Goal: Task Accomplishment & Management: Use online tool/utility

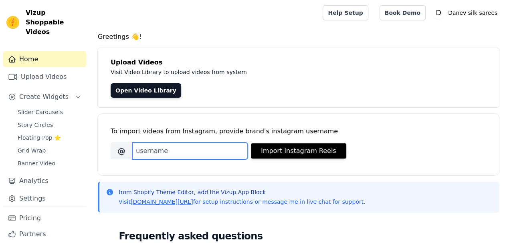
click at [199, 154] on input "Brand's Instagram Username" at bounding box center [190, 151] width 116 height 17
type input "DANEV_SAREES_SURAT"
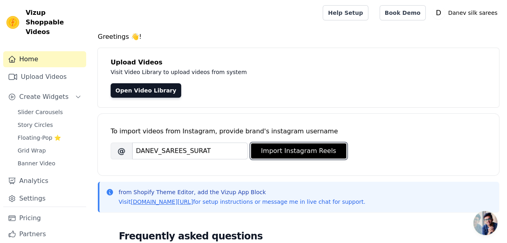
click at [270, 147] on button "Import Instagram Reels" at bounding box center [298, 151] width 95 height 15
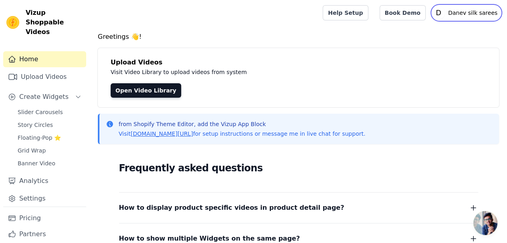
click at [469, 10] on p "Danev silk sarees" at bounding box center [473, 13] width 56 height 14
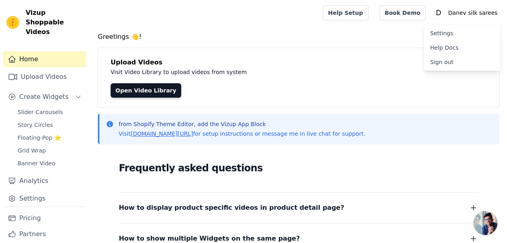
click at [402, 24] on div "Help Setup Book Demo Open user menu D Danev silk sarees Settings Help Docs Sign…" at bounding box center [412, 13] width 178 height 26
click at [420, 12] on link "Book Demo" at bounding box center [403, 12] width 46 height 15
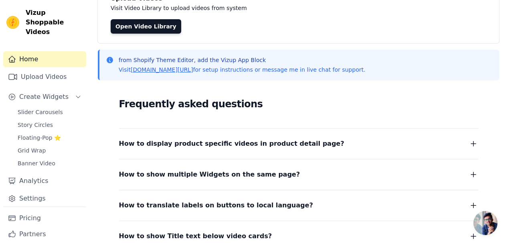
scroll to position [138, 0]
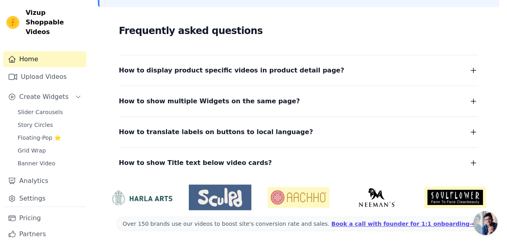
click at [40, 69] on link "Upload Videos" at bounding box center [44, 77] width 83 height 16
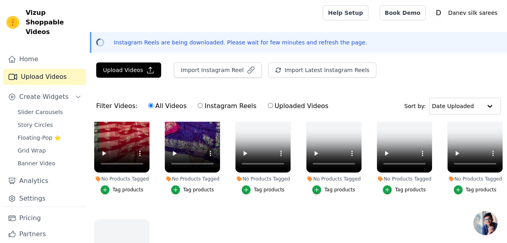
scroll to position [65, 0]
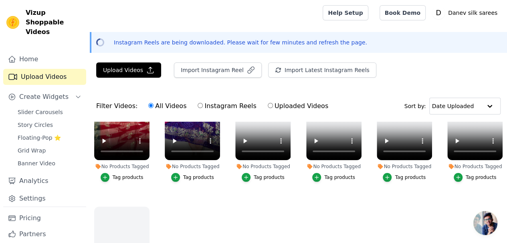
click at [120, 174] on div "Tag products" at bounding box center [128, 177] width 31 height 6
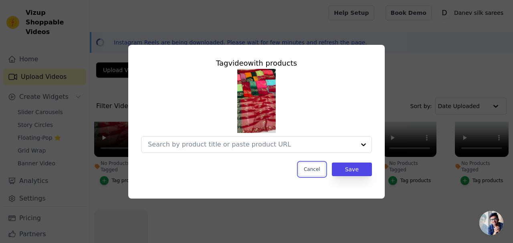
click at [317, 169] on button "Cancel" at bounding box center [312, 170] width 27 height 14
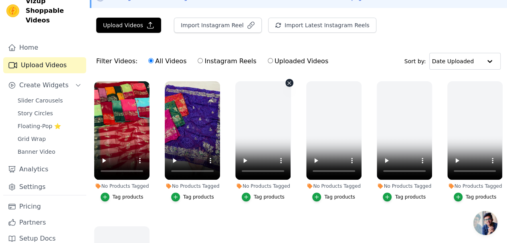
scroll to position [0, 0]
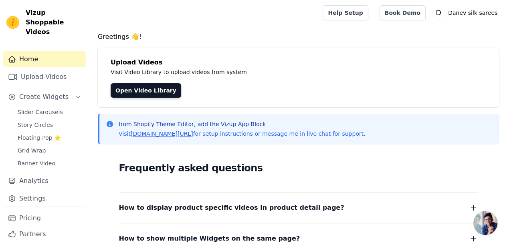
click at [43, 121] on span "Story Circles" at bounding box center [35, 125] width 35 height 8
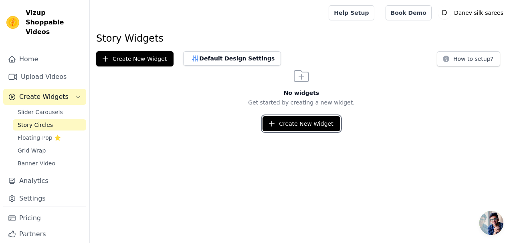
click at [298, 126] on button "Create New Widget" at bounding box center [301, 123] width 77 height 15
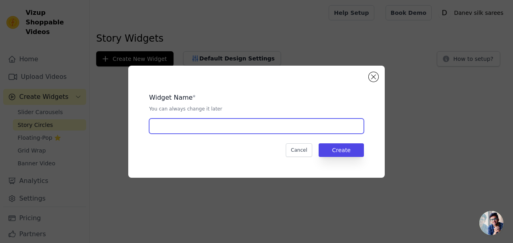
click at [227, 131] on input "text" at bounding box center [256, 126] width 215 height 15
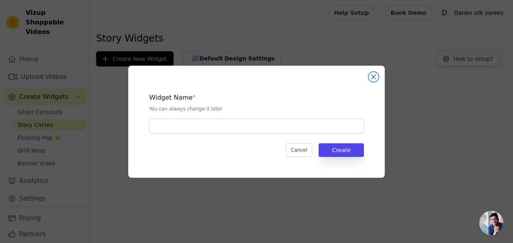
click at [372, 79] on button "Close modal" at bounding box center [374, 77] width 10 height 10
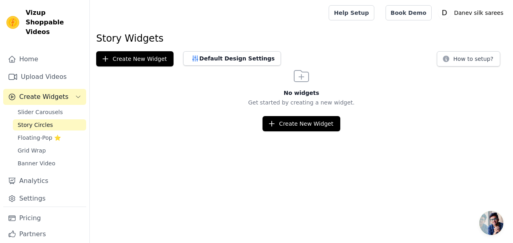
click at [47, 108] on span "Slider Carousels" at bounding box center [40, 112] width 45 height 8
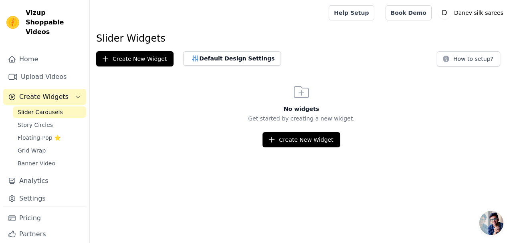
click at [34, 134] on span "Floating-Pop ⭐" at bounding box center [39, 138] width 43 height 8
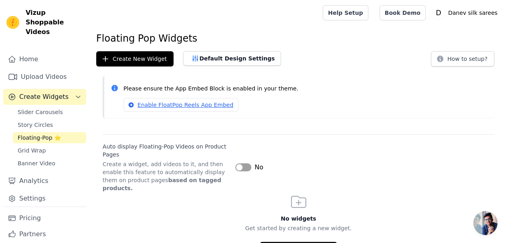
click at [247, 164] on button "Label" at bounding box center [243, 168] width 16 height 8
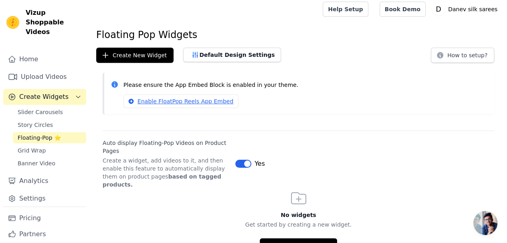
scroll to position [5, 0]
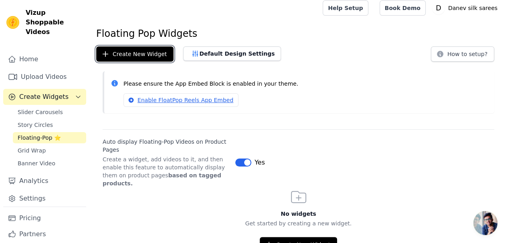
click at [141, 53] on button "Create New Widget" at bounding box center [134, 54] width 77 height 15
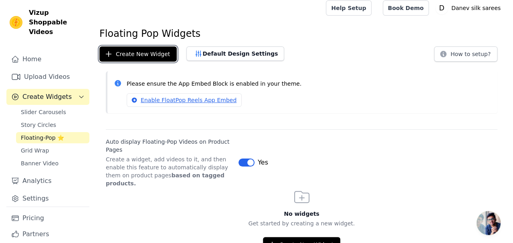
scroll to position [0, 0]
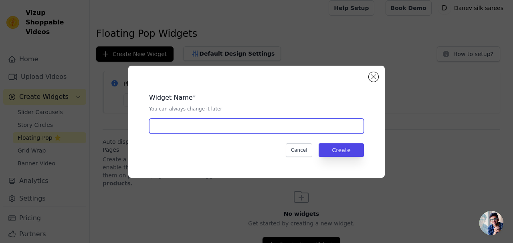
click at [208, 126] on input "text" at bounding box center [256, 126] width 215 height 15
type input "DANEV"
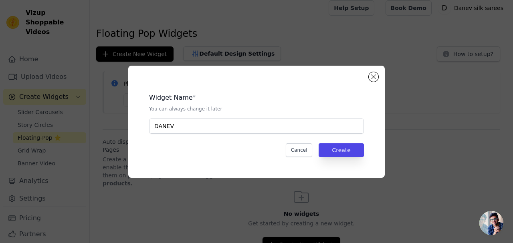
click at [336, 142] on div "Widget Name * You can always change it later DANEV Cancel Create" at bounding box center [256, 122] width 231 height 87
click at [337, 146] on button "Create" at bounding box center [341, 151] width 45 height 14
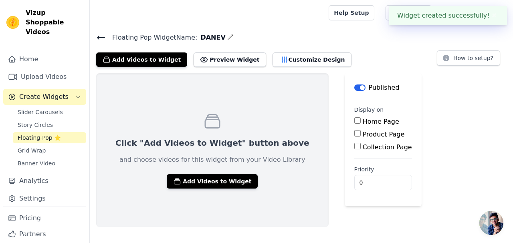
click at [355, 125] on div "Home Page" at bounding box center [384, 122] width 58 height 10
click at [355, 123] on input "Home Page" at bounding box center [358, 121] width 6 height 6
checkbox input "true"
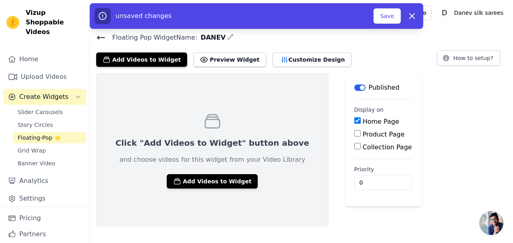
click at [383, 20] on button "Save" at bounding box center [387, 15] width 27 height 15
click at [391, 15] on button "Save" at bounding box center [387, 15] width 27 height 15
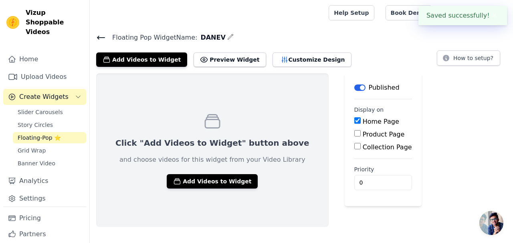
click at [201, 179] on button "Add Videos to Widget" at bounding box center [212, 181] width 91 height 14
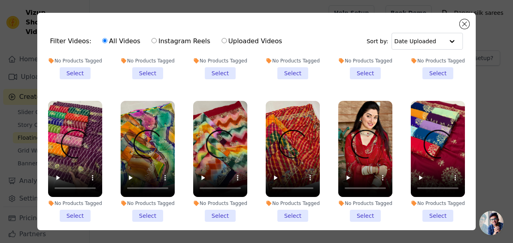
scroll to position [120, 0]
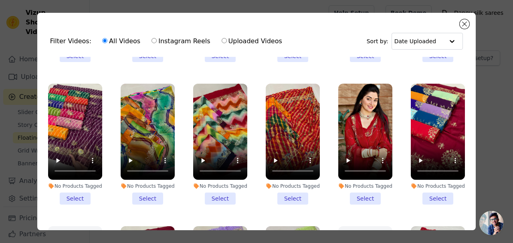
click at [360, 192] on li "No Products Tagged Select" at bounding box center [366, 144] width 54 height 121
click at [0, 0] on input "No Products Tagged Select" at bounding box center [0, 0] width 0 height 0
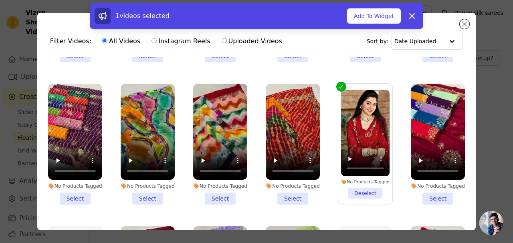
click at [425, 194] on li "No Products Tagged Select" at bounding box center [438, 144] width 54 height 121
click at [0, 0] on input "No Products Tagged Select" at bounding box center [0, 0] width 0 height 0
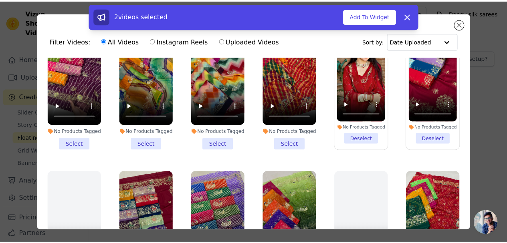
scroll to position [201, 0]
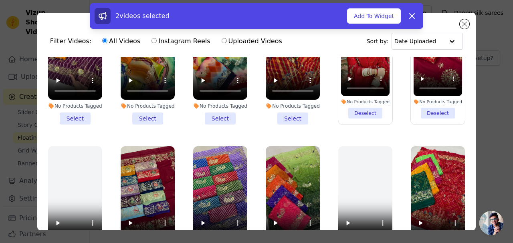
click at [379, 16] on button "Add To Widget" at bounding box center [374, 15] width 54 height 15
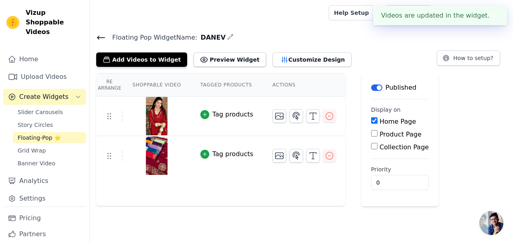
click at [102, 37] on icon at bounding box center [100, 37] width 7 height 3
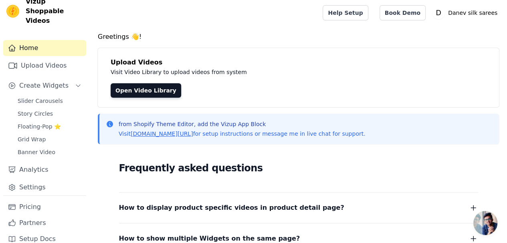
scroll to position [12, 0]
click at [40, 199] on link "Pricing" at bounding box center [44, 207] width 83 height 16
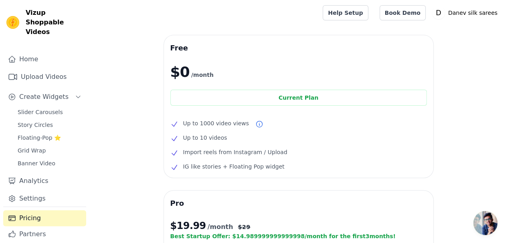
click at [36, 174] on link "Analytics" at bounding box center [44, 181] width 83 height 16
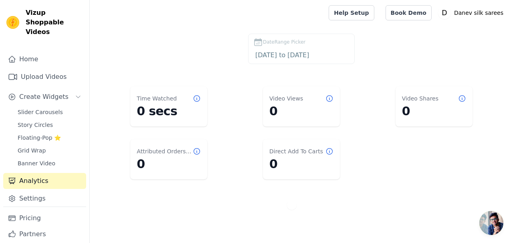
click at [45, 69] on link "Upload Videos" at bounding box center [44, 77] width 83 height 16
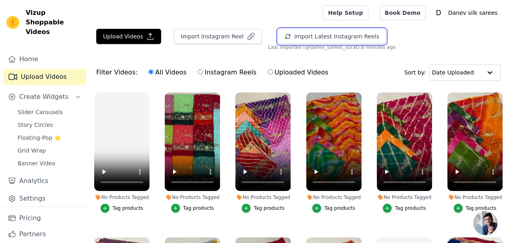
click at [333, 39] on button "Import Latest Instagram Reels" at bounding box center [332, 36] width 108 height 15
click at [286, 37] on button "Import Latest Instagram Reels" at bounding box center [332, 36] width 108 height 15
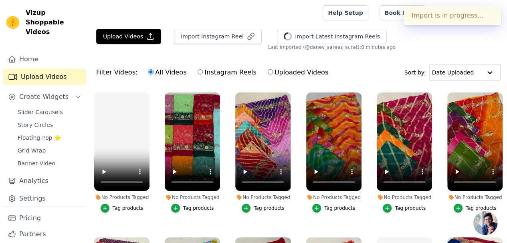
drag, startPoint x: 15, startPoint y: 51, endPoint x: 18, endPoint y: 48, distance: 4.3
click at [15, 55] on icon "Sidebar" at bounding box center [12, 59] width 8 height 8
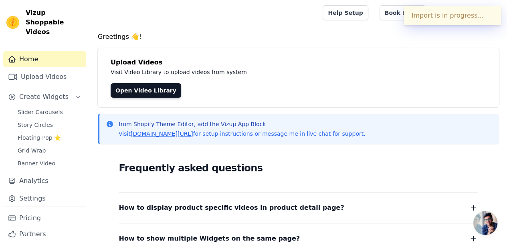
click at [126, 86] on link "Open Video Library" at bounding box center [146, 90] width 71 height 14
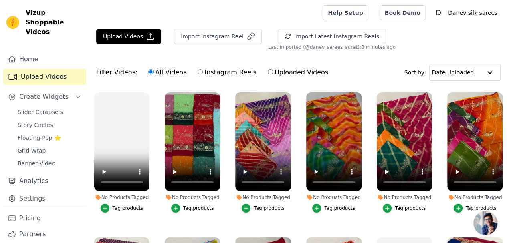
click at [203, 72] on label "Instagram Reels" at bounding box center [226, 72] width 59 height 10
click at [203, 72] on input "Instagram Reels" at bounding box center [200, 71] width 5 height 5
radio input "true"
click at [254, 68] on div "All Videos Instagram Reels Uploaded Videos" at bounding box center [238, 72] width 189 height 18
click at [368, 14] on link "Help Setup" at bounding box center [345, 12] width 45 height 15
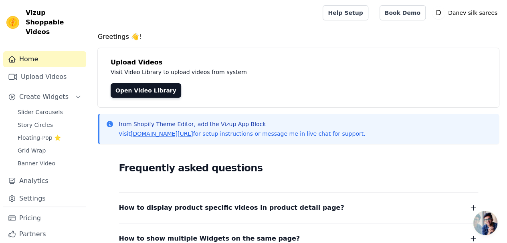
click at [31, 121] on span "Story Circles" at bounding box center [35, 125] width 35 height 8
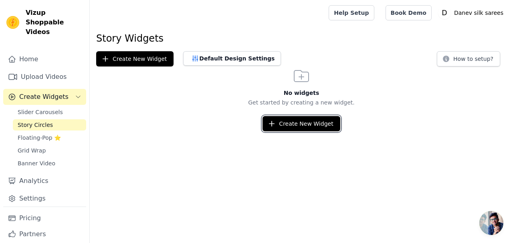
click at [302, 130] on button "Create New Widget" at bounding box center [301, 123] width 77 height 15
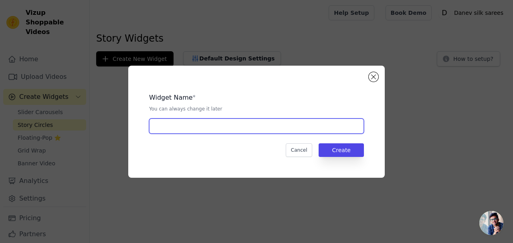
click at [192, 121] on input "text" at bounding box center [256, 126] width 215 height 15
type input "DANEV"
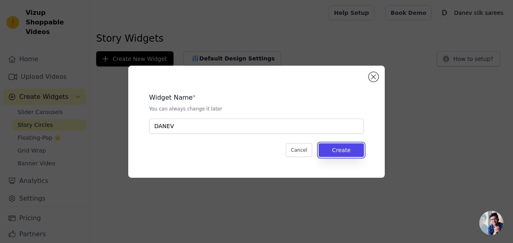
click at [347, 147] on button "Create" at bounding box center [341, 151] width 45 height 14
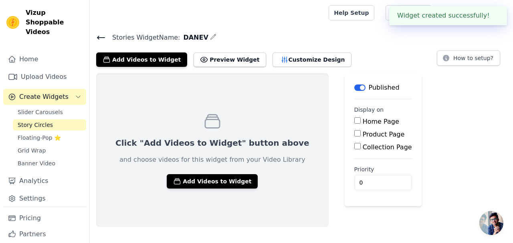
click at [219, 183] on button "Add Videos to Widget" at bounding box center [212, 181] width 91 height 14
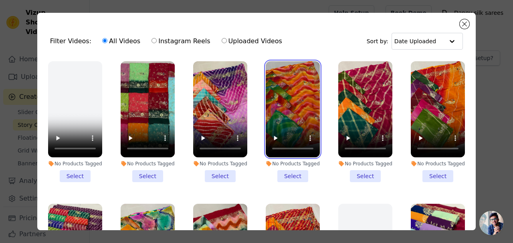
click at [295, 101] on video at bounding box center [293, 109] width 54 height 96
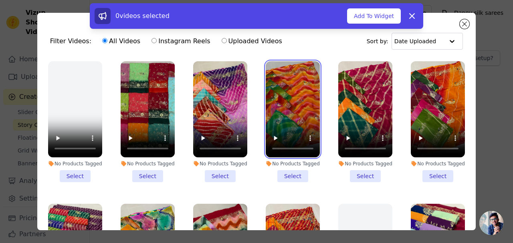
scroll to position [80, 0]
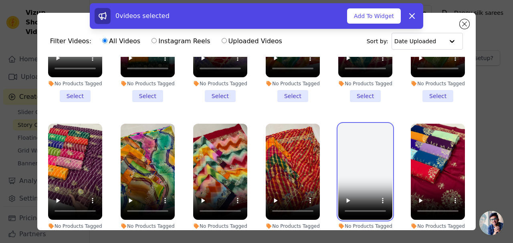
click at [358, 146] on video at bounding box center [366, 172] width 54 height 96
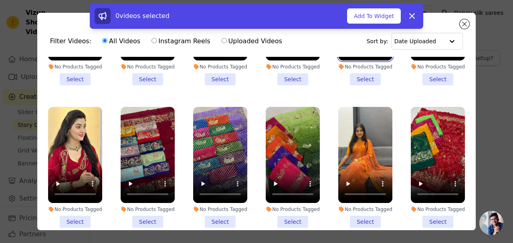
scroll to position [241, 0]
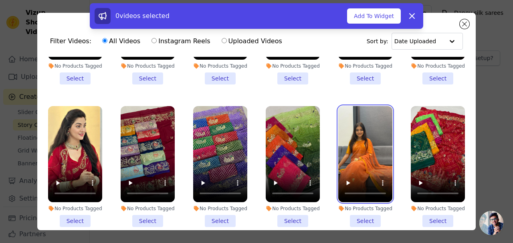
click at [373, 144] on video at bounding box center [366, 154] width 54 height 96
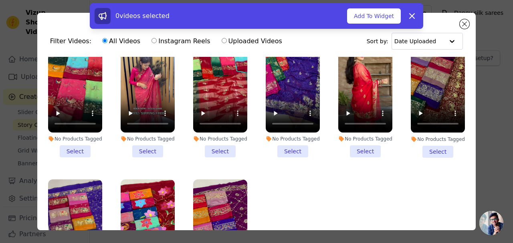
scroll to position [441, 0]
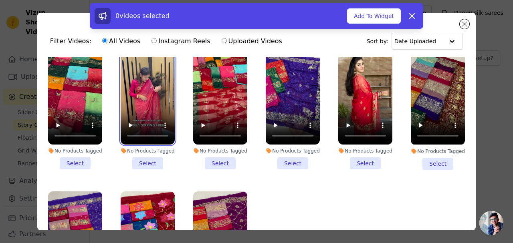
click at [148, 77] on video at bounding box center [148, 97] width 54 height 96
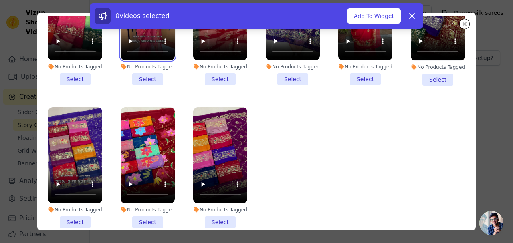
scroll to position [69, 0]
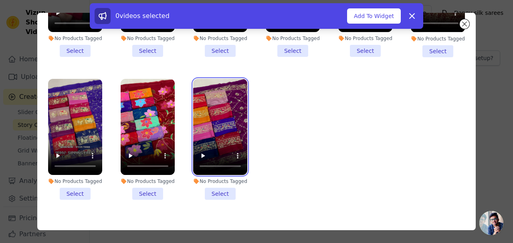
click at [213, 117] on video at bounding box center [220, 127] width 54 height 96
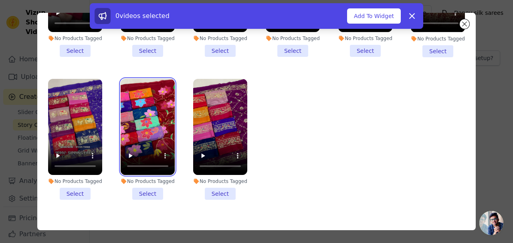
click at [138, 116] on video at bounding box center [148, 127] width 54 height 96
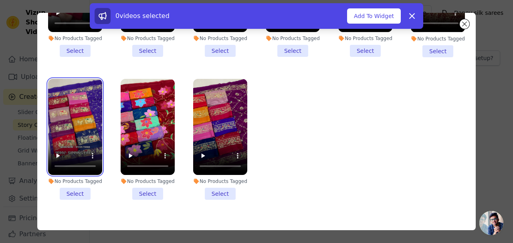
click at [83, 114] on video at bounding box center [75, 127] width 54 height 96
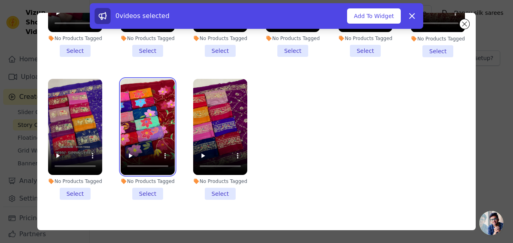
click at [148, 120] on video at bounding box center [148, 127] width 54 height 96
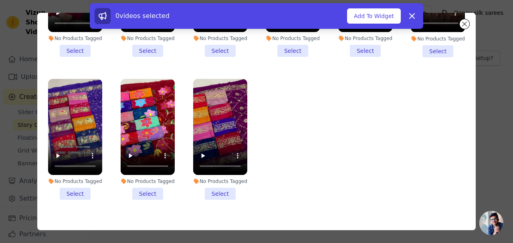
click at [146, 176] on li "No Products Tagged Select" at bounding box center [148, 139] width 54 height 121
click at [0, 0] on input "No Products Tagged Select" at bounding box center [0, 0] width 0 height 0
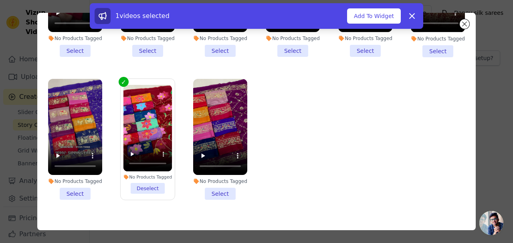
click at [83, 176] on li "No Products Tagged Select" at bounding box center [75, 139] width 54 height 121
click at [0, 0] on input "No Products Tagged Select" at bounding box center [0, 0] width 0 height 0
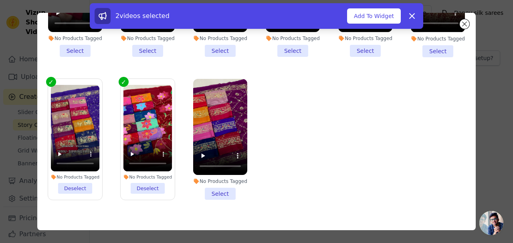
click at [224, 178] on li "No Products Tagged Select" at bounding box center [220, 139] width 54 height 121
click at [0, 0] on input "No Products Tagged Select" at bounding box center [0, 0] width 0 height 0
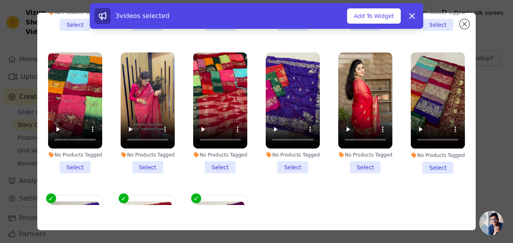
scroll to position [364, 0]
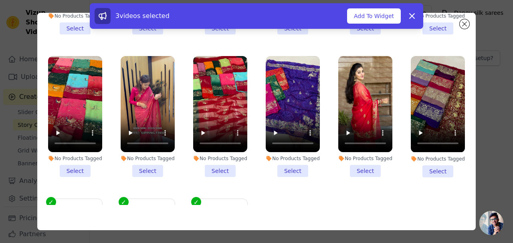
click at [428, 157] on li "No Products Tagged Select" at bounding box center [438, 116] width 54 height 121
click at [0, 0] on input "No Products Tagged Select" at bounding box center [0, 0] width 0 height 0
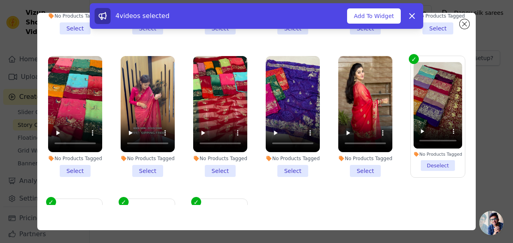
drag, startPoint x: 213, startPoint y: 154, endPoint x: 188, endPoint y: 157, distance: 25.4
click at [213, 154] on li "No Products Tagged Select" at bounding box center [220, 116] width 54 height 121
click at [0, 0] on input "No Products Tagged Select" at bounding box center [0, 0] width 0 height 0
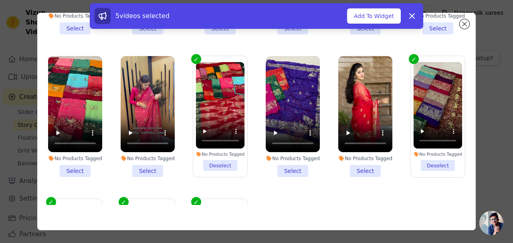
click at [151, 160] on li "No Products Tagged Select" at bounding box center [148, 116] width 54 height 121
click at [0, 0] on input "No Products Tagged Select" at bounding box center [0, 0] width 0 height 0
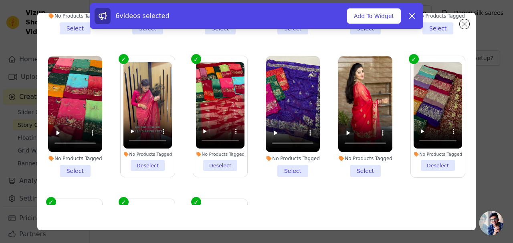
click at [357, 155] on li "No Products Tagged Select" at bounding box center [366, 116] width 54 height 121
click at [0, 0] on input "No Products Tagged Select" at bounding box center [0, 0] width 0 height 0
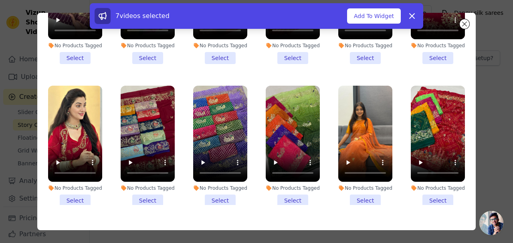
scroll to position [204, 0]
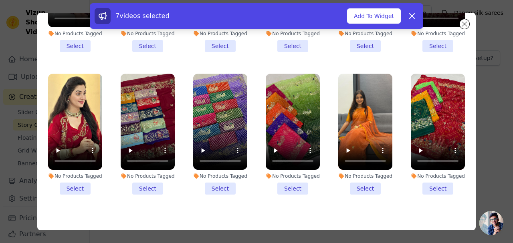
click at [350, 178] on li "No Products Tagged Select" at bounding box center [366, 134] width 54 height 121
click at [0, 0] on input "No Products Tagged Select" at bounding box center [0, 0] width 0 height 0
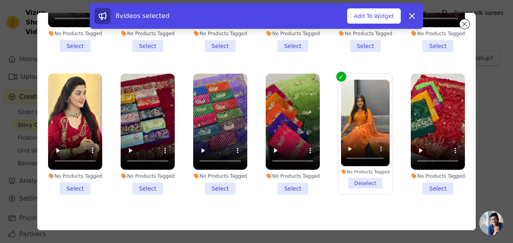
drag, startPoint x: 77, startPoint y: 176, endPoint x: 89, endPoint y: 169, distance: 14.2
click at [77, 176] on li "No Products Tagged Select" at bounding box center [75, 134] width 54 height 121
click at [0, 0] on input "No Products Tagged Select" at bounding box center [0, 0] width 0 height 0
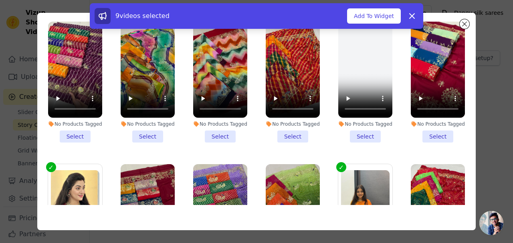
scroll to position [83, 0]
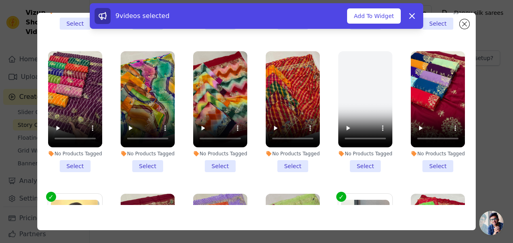
click at [357, 160] on li "No Products Tagged Select" at bounding box center [366, 111] width 54 height 121
click at [0, 0] on input "No Products Tagged Select" at bounding box center [0, 0] width 0 height 0
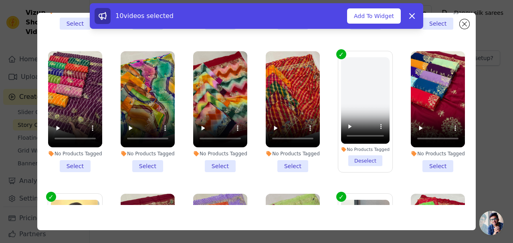
click at [352, 156] on li "No Products Tagged Deselect" at bounding box center [365, 111] width 49 height 109
click at [0, 0] on input "No Products Tagged Deselect" at bounding box center [0, 0] width 0 height 0
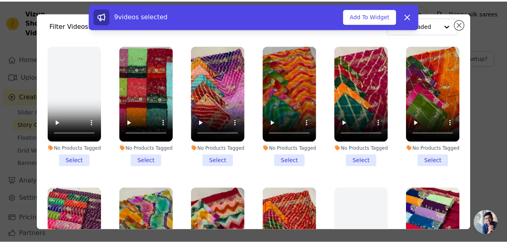
scroll to position [0, 0]
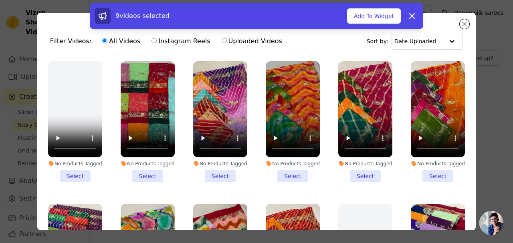
click at [380, 11] on button "Add To Widget" at bounding box center [374, 15] width 54 height 15
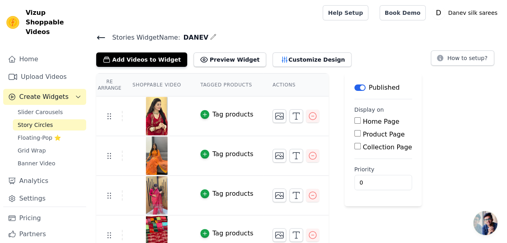
click at [224, 58] on button "Preview Widget" at bounding box center [230, 60] width 72 height 14
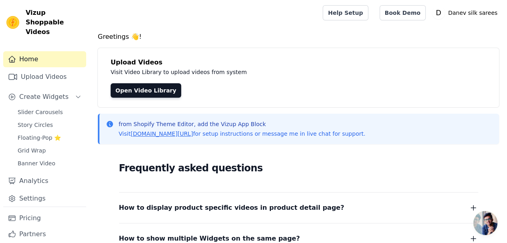
click at [49, 134] on span "Floating-Pop ⭐" at bounding box center [39, 138] width 43 height 8
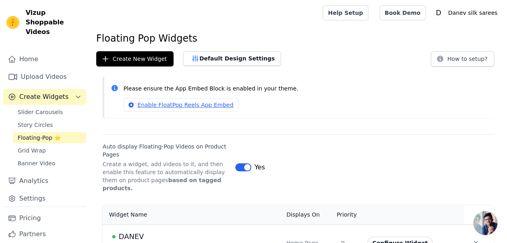
click at [55, 145] on link "Grid Wrap" at bounding box center [49, 150] width 73 height 11
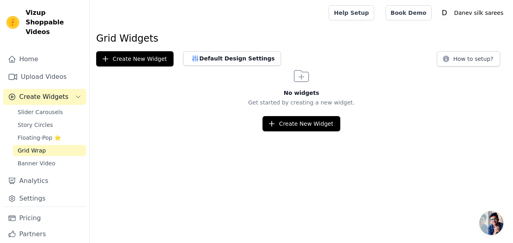
click at [42, 160] on span "Banner Video" at bounding box center [37, 164] width 38 height 8
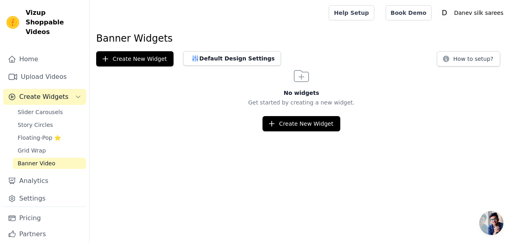
click at [49, 108] on span "Slider Carousels" at bounding box center [40, 112] width 45 height 8
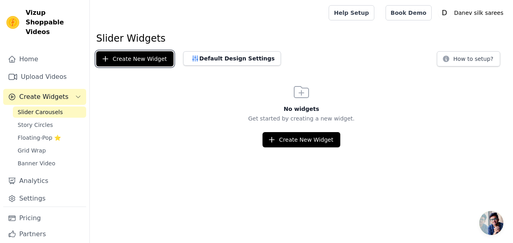
click at [132, 59] on button "Create New Widget" at bounding box center [134, 58] width 77 height 15
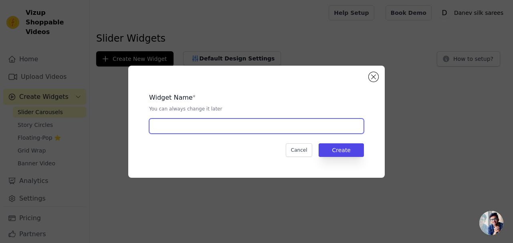
click at [174, 129] on input "text" at bounding box center [256, 126] width 215 height 15
type input "DANEV"
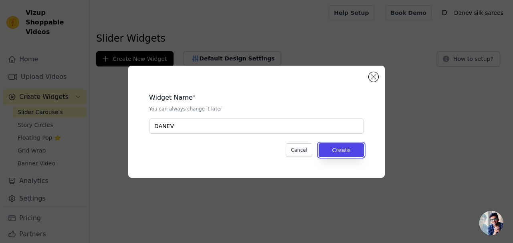
click at [350, 154] on button "Create" at bounding box center [341, 151] width 45 height 14
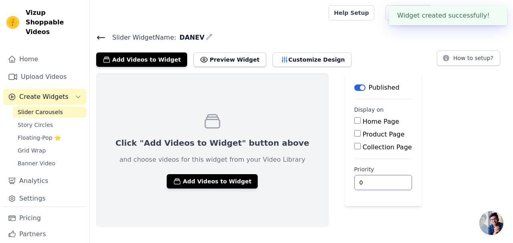
click at [355, 182] on input "0" at bounding box center [384, 182] width 58 height 15
click at [361, 181] on input "0" at bounding box center [384, 182] width 58 height 15
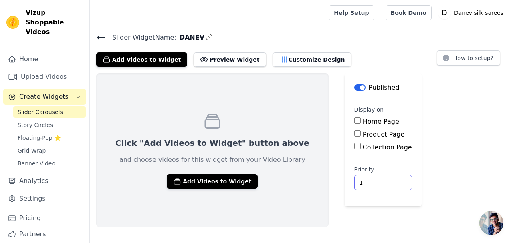
click at [359, 180] on input "1" at bounding box center [384, 182] width 58 height 15
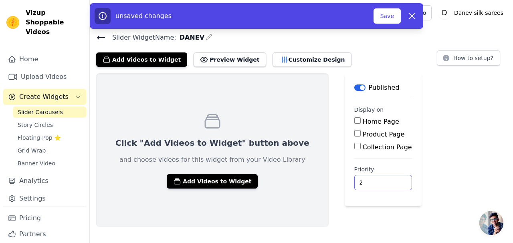
click at [359, 180] on input "2" at bounding box center [384, 182] width 58 height 15
click at [359, 180] on input "3" at bounding box center [384, 182] width 58 height 15
click at [359, 180] on input "4" at bounding box center [384, 182] width 58 height 15
click at [359, 180] on input "5" at bounding box center [384, 182] width 58 height 15
click at [359, 180] on input "6" at bounding box center [384, 182] width 58 height 15
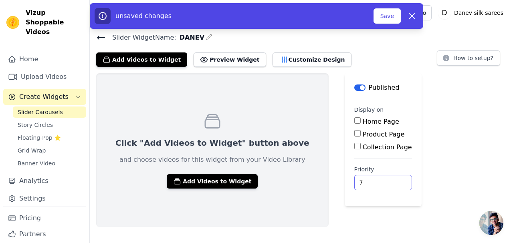
click at [359, 180] on input "7" at bounding box center [384, 182] width 58 height 15
click at [359, 180] on input "8" at bounding box center [384, 182] width 58 height 15
click at [359, 180] on input "9" at bounding box center [384, 182] width 58 height 15
click at [359, 180] on input "10" at bounding box center [384, 182] width 58 height 15
click at [359, 180] on input "11" at bounding box center [384, 182] width 58 height 15
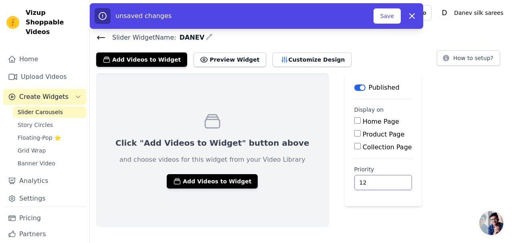
click at [359, 180] on input "12" at bounding box center [384, 182] width 58 height 15
click at [359, 180] on input "13" at bounding box center [384, 182] width 58 height 15
click at [359, 180] on input "14" at bounding box center [384, 182] width 58 height 15
click at [359, 180] on input "15" at bounding box center [384, 182] width 58 height 15
click at [359, 180] on input "16" at bounding box center [384, 182] width 58 height 15
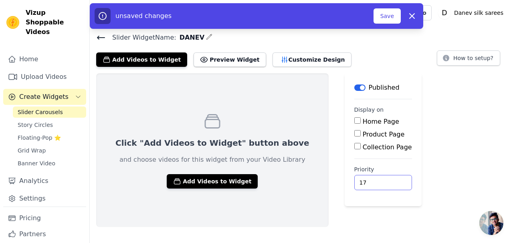
click at [359, 180] on input "17" at bounding box center [384, 182] width 58 height 15
click at [359, 180] on input "18" at bounding box center [384, 182] width 58 height 15
click at [359, 180] on input "19" at bounding box center [384, 182] width 58 height 15
click at [359, 180] on input "20" at bounding box center [384, 182] width 58 height 15
click at [359, 180] on input "21" at bounding box center [384, 182] width 58 height 15
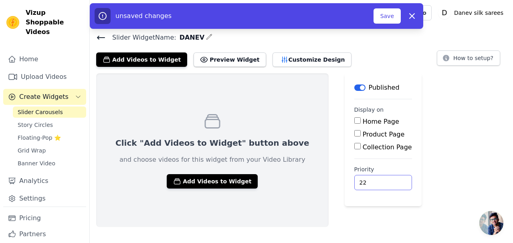
type input "22"
click at [359, 180] on input "22" at bounding box center [384, 182] width 58 height 15
click at [389, 18] on button "Save" at bounding box center [387, 15] width 27 height 15
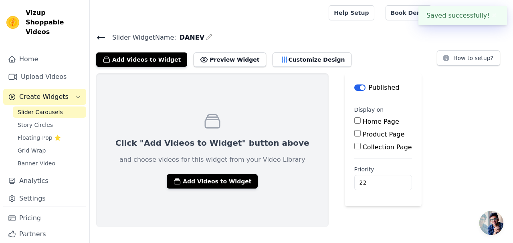
click at [214, 182] on button "Add Videos to Widget" at bounding box center [212, 181] width 91 height 14
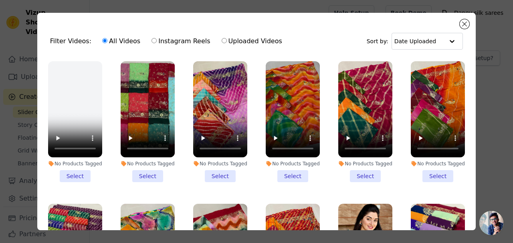
click at [160, 45] on label "Instagram Reels" at bounding box center [180, 41] width 59 height 10
click at [157, 43] on input "Instagram Reels" at bounding box center [154, 40] width 5 height 5
radio input "true"
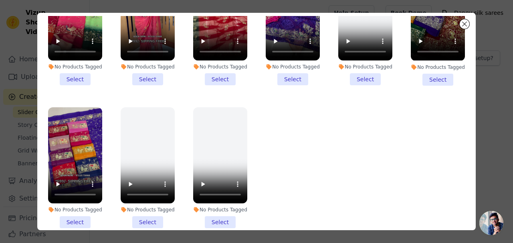
scroll to position [69, 0]
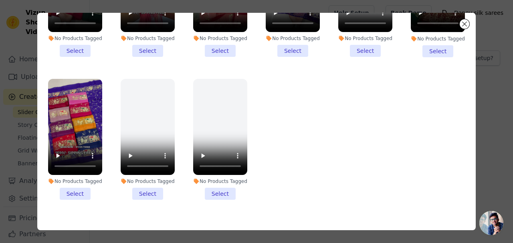
drag, startPoint x: 215, startPoint y: 182, endPoint x: 199, endPoint y: 181, distance: 16.9
click at [215, 181] on li "No Products Tagged Select" at bounding box center [220, 139] width 54 height 121
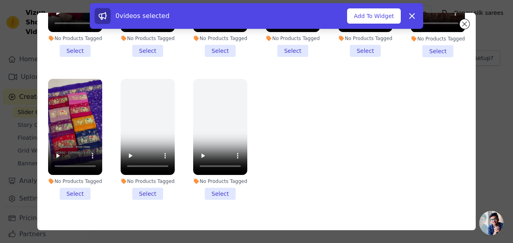
drag, startPoint x: 153, startPoint y: 180, endPoint x: 133, endPoint y: 176, distance: 20.8
click at [151, 179] on li "No Products Tagged Select" at bounding box center [148, 139] width 54 height 121
click at [79, 179] on li "No Products Tagged Select" at bounding box center [75, 139] width 54 height 121
click at [0, 0] on input "No Products Tagged Select" at bounding box center [0, 0] width 0 height 0
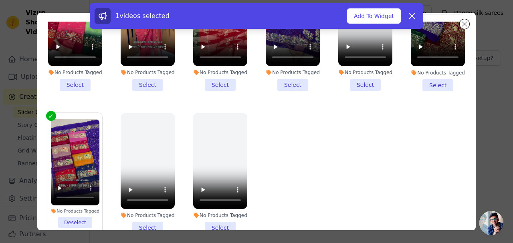
scroll to position [0, 0]
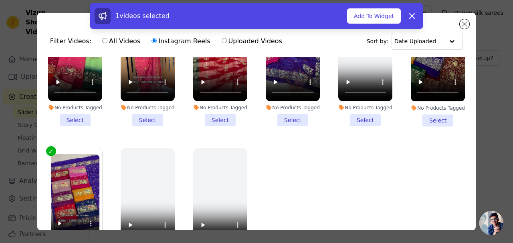
click at [433, 109] on li "No Products Tagged Select" at bounding box center [438, 65] width 54 height 121
click at [0, 0] on input "No Products Tagged Select" at bounding box center [0, 0] width 0 height 0
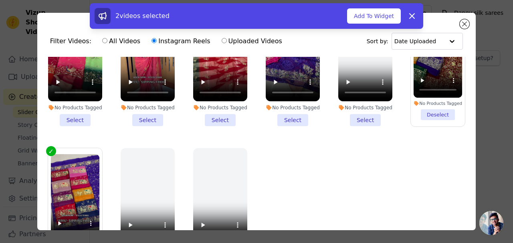
drag, startPoint x: 365, startPoint y: 109, endPoint x: 326, endPoint y: 108, distance: 38.9
click at [363, 109] on li "No Products Tagged Select" at bounding box center [366, 65] width 54 height 121
click at [278, 110] on li "No Products Tagged Select" at bounding box center [293, 65] width 54 height 121
click at [203, 110] on li "No Products Tagged Select" at bounding box center [220, 65] width 54 height 121
click at [0, 0] on input "No Products Tagged Select" at bounding box center [0, 0] width 0 height 0
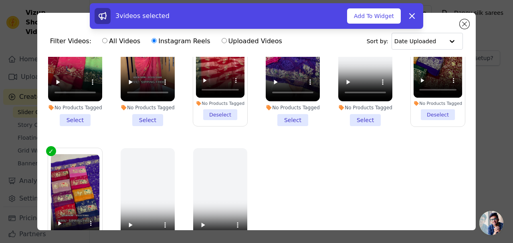
click at [138, 108] on li "No Products Tagged Select" at bounding box center [148, 65] width 54 height 121
click at [0, 0] on input "No Products Tagged Select" at bounding box center [0, 0] width 0 height 0
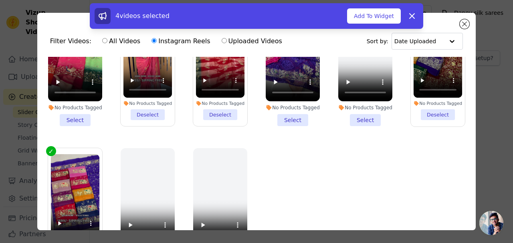
click at [76, 108] on li "No Products Tagged Select" at bounding box center [75, 65] width 54 height 121
click at [0, 0] on input "No Products Tagged Select" at bounding box center [0, 0] width 0 height 0
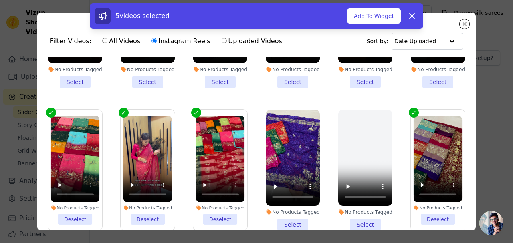
scroll to position [364, 0]
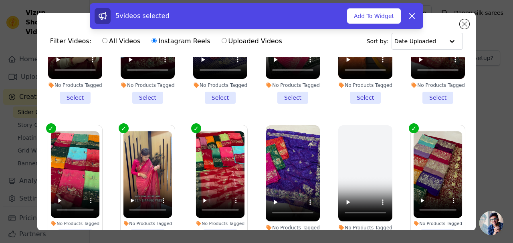
click at [433, 87] on li "No Products Tagged Select" at bounding box center [438, 43] width 54 height 121
click at [0, 0] on input "No Products Tagged Select" at bounding box center [0, 0] width 0 height 0
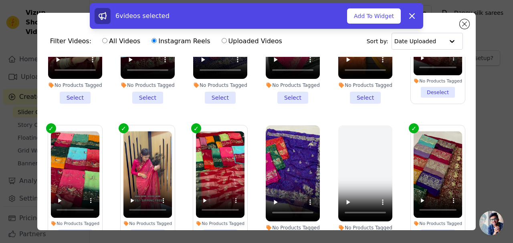
click at [367, 89] on li "No Products Tagged Select" at bounding box center [366, 43] width 54 height 121
click at [0, 0] on input "No Products Tagged Select" at bounding box center [0, 0] width 0 height 0
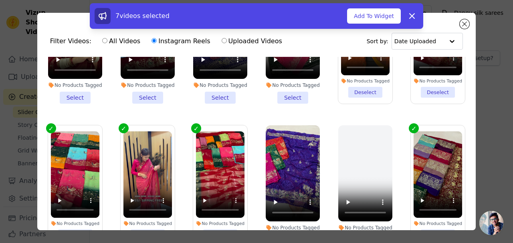
scroll to position [284, 0]
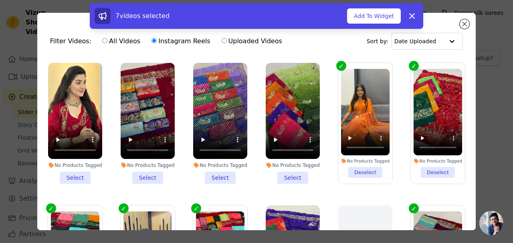
drag, startPoint x: 288, startPoint y: 170, endPoint x: 280, endPoint y: 170, distance: 8.0
click at [288, 170] on li "No Products Tagged Select" at bounding box center [293, 123] width 54 height 121
click at [0, 0] on input "No Products Tagged Select" at bounding box center [0, 0] width 0 height 0
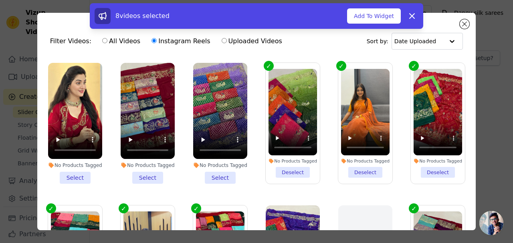
drag, startPoint x: 225, startPoint y: 170, endPoint x: 162, endPoint y: 166, distance: 62.3
click at [223, 170] on li "No Products Tagged Select" at bounding box center [220, 123] width 54 height 121
click at [0, 0] on input "No Products Tagged Select" at bounding box center [0, 0] width 0 height 0
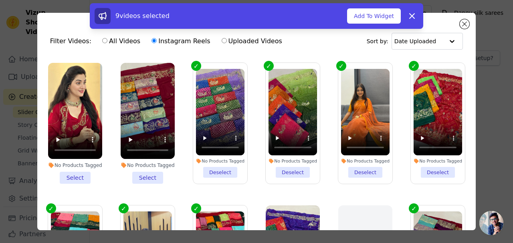
click at [147, 168] on li "No Products Tagged Select" at bounding box center [148, 123] width 54 height 121
click at [0, 0] on input "No Products Tagged Select" at bounding box center [0, 0] width 0 height 0
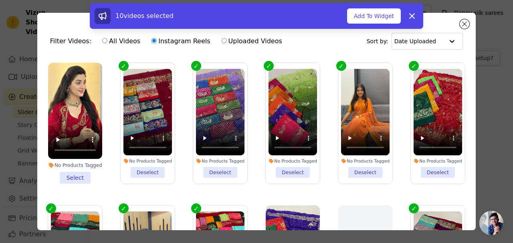
click at [87, 164] on li "No Products Tagged Select" at bounding box center [75, 123] width 54 height 121
click at [0, 0] on input "No Products Tagged Select" at bounding box center [0, 0] width 0 height 0
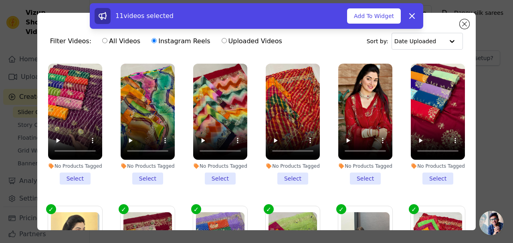
scroll to position [124, 0]
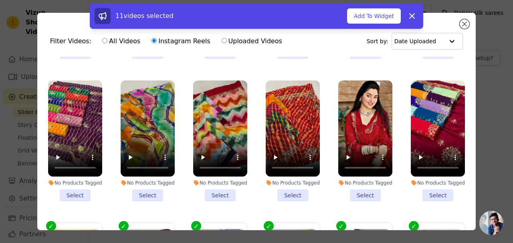
click at [435, 191] on li "No Products Tagged Select" at bounding box center [438, 141] width 54 height 121
click at [0, 0] on input "No Products Tagged Select" at bounding box center [0, 0] width 0 height 0
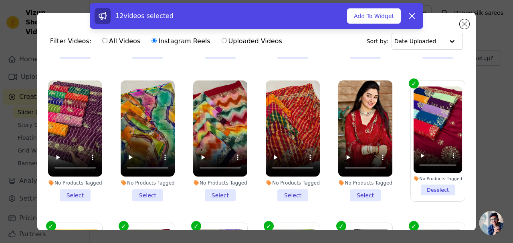
click at [363, 191] on li "No Products Tagged Select" at bounding box center [366, 141] width 54 height 121
drag, startPoint x: 289, startPoint y: 191, endPoint x: 267, endPoint y: 188, distance: 21.8
click at [288, 191] on li "No Products Tagged Select" at bounding box center [293, 141] width 54 height 121
click at [214, 187] on li "No Products Tagged Select" at bounding box center [220, 141] width 54 height 121
click at [0, 0] on input "No Products Tagged Select" at bounding box center [0, 0] width 0 height 0
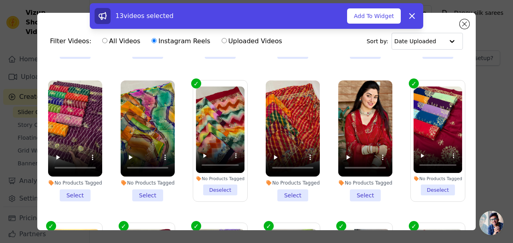
click at [292, 188] on li "No Products Tagged Select" at bounding box center [293, 141] width 54 height 121
click at [0, 0] on input "No Products Tagged Select" at bounding box center [0, 0] width 0 height 0
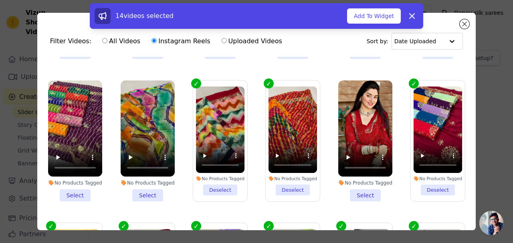
click at [353, 190] on li "No Products Tagged Select" at bounding box center [366, 141] width 54 height 121
click at [0, 0] on input "No Products Tagged Select" at bounding box center [0, 0] width 0 height 0
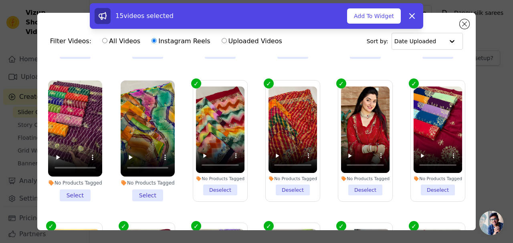
click at [158, 189] on li "No Products Tagged Select" at bounding box center [148, 141] width 54 height 121
click at [0, 0] on input "No Products Tagged Select" at bounding box center [0, 0] width 0 height 0
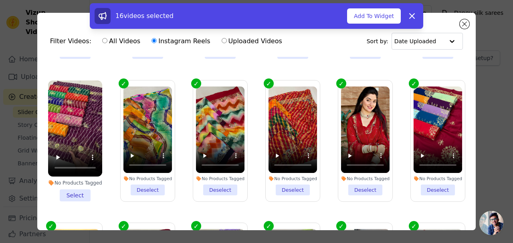
click at [77, 190] on li "No Products Tagged Select" at bounding box center [75, 141] width 54 height 121
click at [0, 0] on input "No Products Tagged Select" at bounding box center [0, 0] width 0 height 0
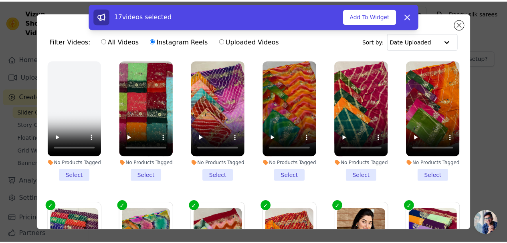
scroll to position [0, 0]
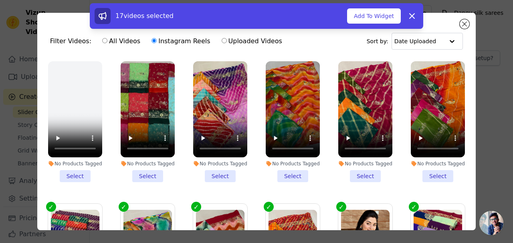
click at [375, 9] on button "Add To Widget" at bounding box center [374, 15] width 54 height 15
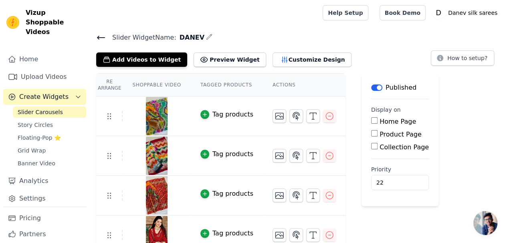
click at [371, 122] on div "Home Page" at bounding box center [400, 122] width 58 height 10
click at [371, 118] on input "Home Page" at bounding box center [374, 121] width 6 height 6
checkbox input "true"
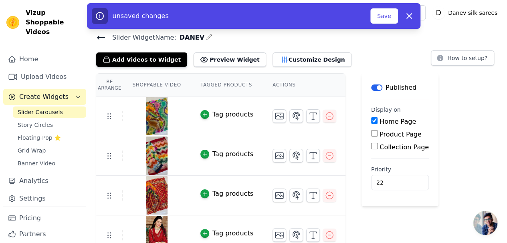
click at [371, 131] on input "Product Page" at bounding box center [374, 133] width 6 height 6
checkbox input "true"
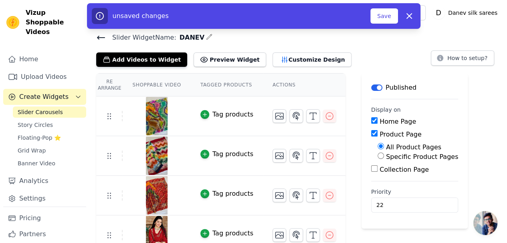
click at [371, 169] on input "Collection Page" at bounding box center [374, 169] width 6 height 6
checkbox input "true"
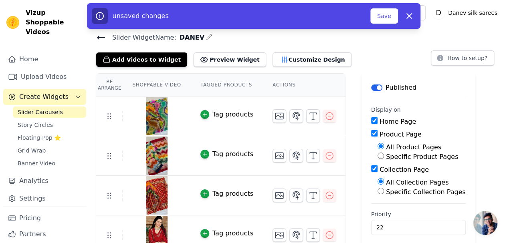
click at [378, 156] on input "Specific Product Pages" at bounding box center [381, 156] width 6 height 6
radio input "true"
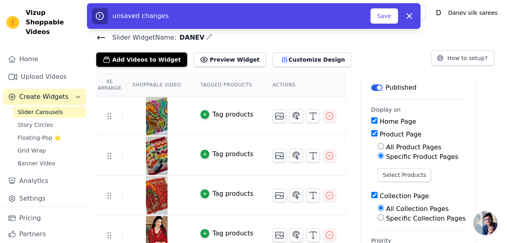
click at [378, 146] on input "All Product Pages" at bounding box center [381, 146] width 6 height 6
radio input "true"
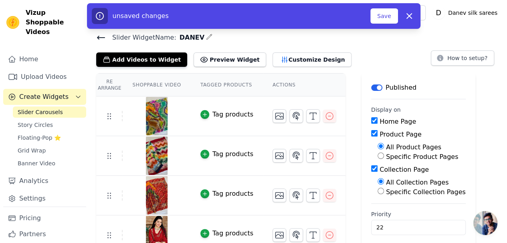
click at [390, 16] on button "Save" at bounding box center [384, 15] width 27 height 15
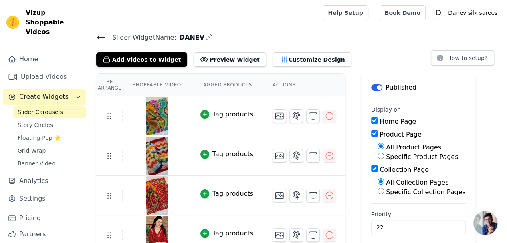
click at [106, 41] on span "Slider Widget Name:" at bounding box center [141, 38] width 71 height 10
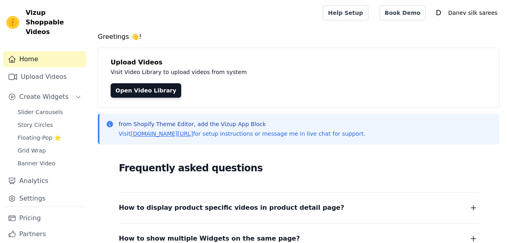
click at [43, 134] on span "Floating-Pop ⭐" at bounding box center [39, 138] width 43 height 8
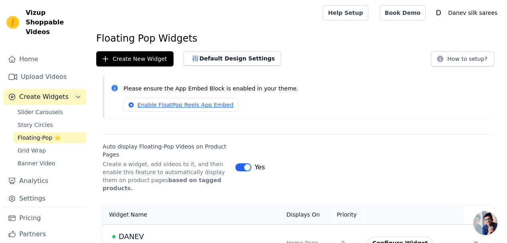
click at [243, 164] on button "Label" at bounding box center [243, 168] width 16 height 8
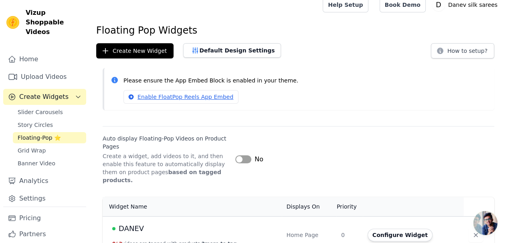
scroll to position [12, 0]
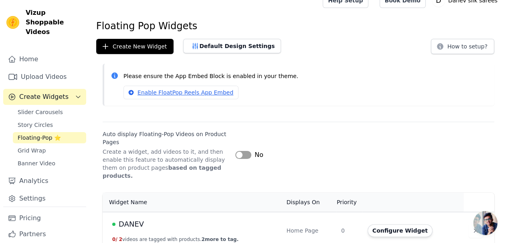
click at [242, 151] on button "Label" at bounding box center [243, 155] width 16 height 8
click at [43, 158] on link "Banner Video" at bounding box center [49, 163] width 73 height 11
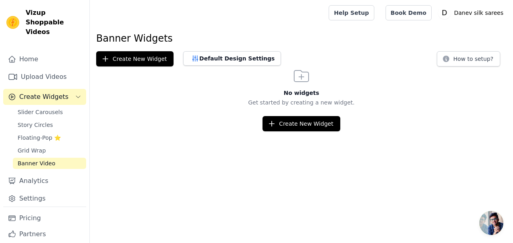
click at [42, 147] on span "Grid Wrap" at bounding box center [32, 151] width 28 height 8
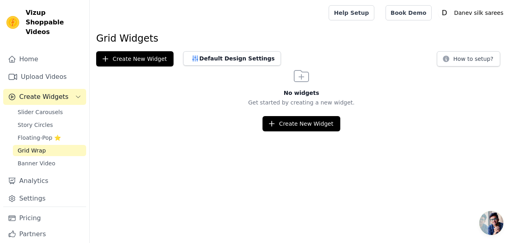
click at [41, 134] on span "Floating-Pop ⭐" at bounding box center [39, 138] width 43 height 8
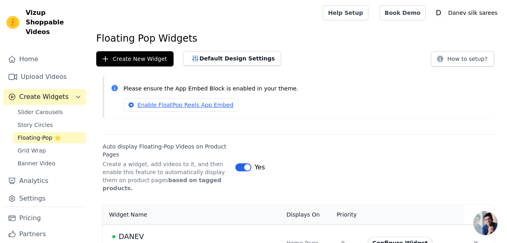
click at [40, 121] on span "Story Circles" at bounding box center [35, 125] width 35 height 8
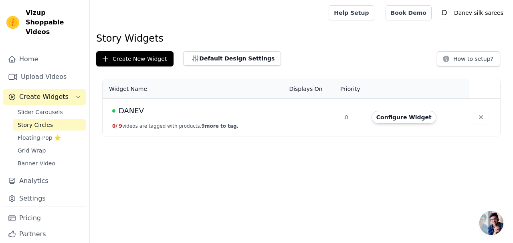
click at [45, 108] on span "Slider Carousels" at bounding box center [40, 112] width 45 height 8
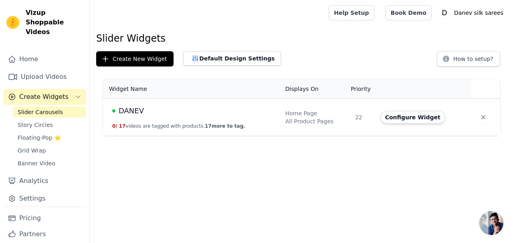
click at [49, 69] on link "Upload Videos" at bounding box center [44, 77] width 83 height 16
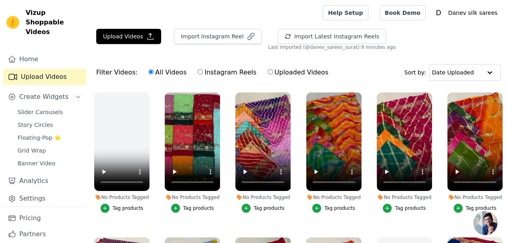
click at [44, 51] on link "Home" at bounding box center [44, 59] width 83 height 16
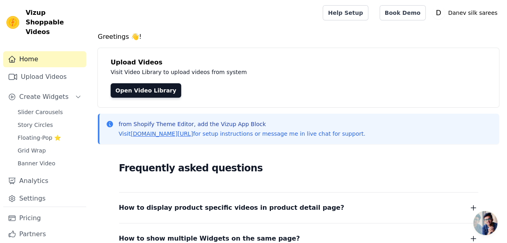
click at [46, 134] on span "Floating-Pop ⭐" at bounding box center [39, 138] width 43 height 8
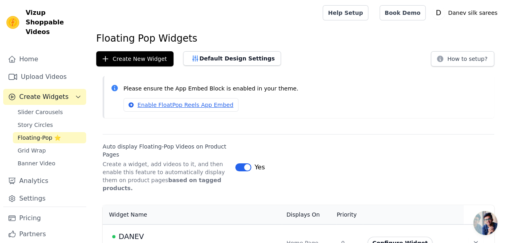
click at [238, 164] on button "Label" at bounding box center [243, 168] width 16 height 8
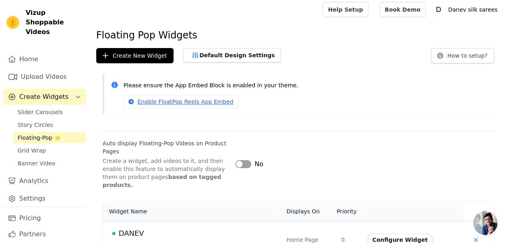
scroll to position [12, 0]
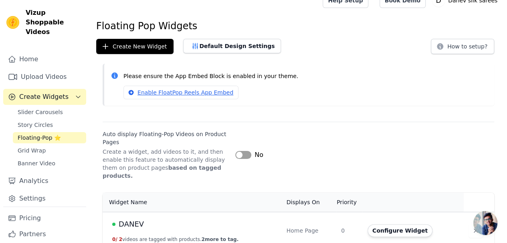
click at [244, 151] on button "Label" at bounding box center [243, 155] width 16 height 8
click at [44, 145] on link "Grid Wrap" at bounding box center [49, 150] width 73 height 11
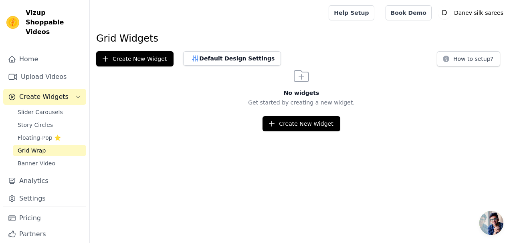
click at [43, 134] on span "Floating-Pop ⭐" at bounding box center [39, 138] width 43 height 8
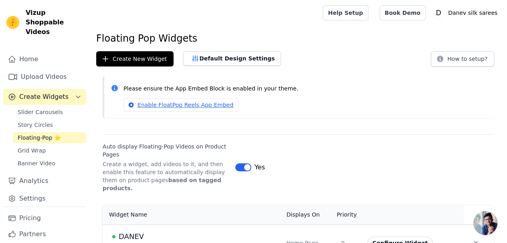
click at [44, 121] on span "Story Circles" at bounding box center [35, 125] width 35 height 8
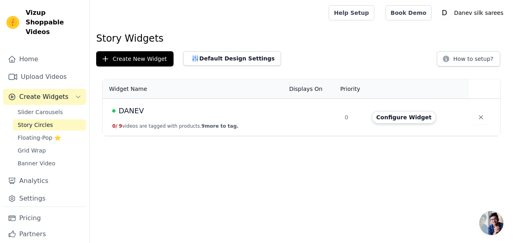
click at [47, 108] on span "Slider Carousels" at bounding box center [40, 112] width 45 height 8
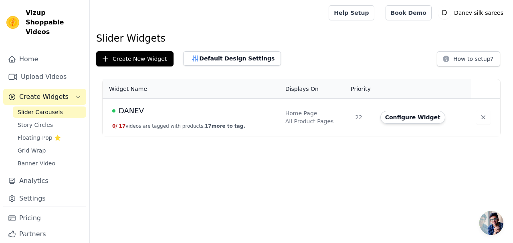
click at [43, 89] on button "Create Widgets" at bounding box center [44, 97] width 83 height 16
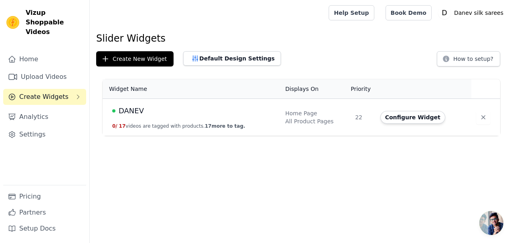
click at [39, 109] on link "Analytics" at bounding box center [44, 117] width 83 height 16
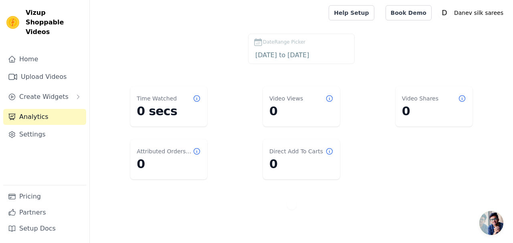
click at [36, 87] on div "Sidebar" at bounding box center [44, 87] width 83 height 1
click at [40, 69] on link "Upload Videos" at bounding box center [44, 77] width 83 height 16
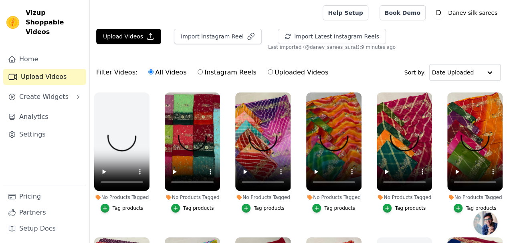
click at [209, 73] on label "Instagram Reels" at bounding box center [226, 72] width 59 height 10
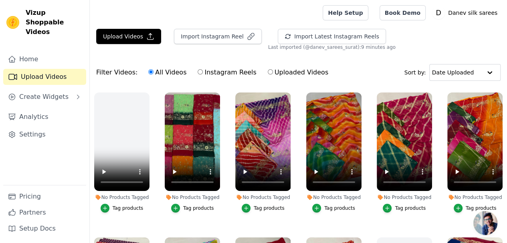
click at [203, 73] on input "Instagram Reels" at bounding box center [200, 71] width 5 height 5
radio input "true"
click at [33, 53] on link "Home" at bounding box center [44, 59] width 83 height 16
